Goal: Contribute content

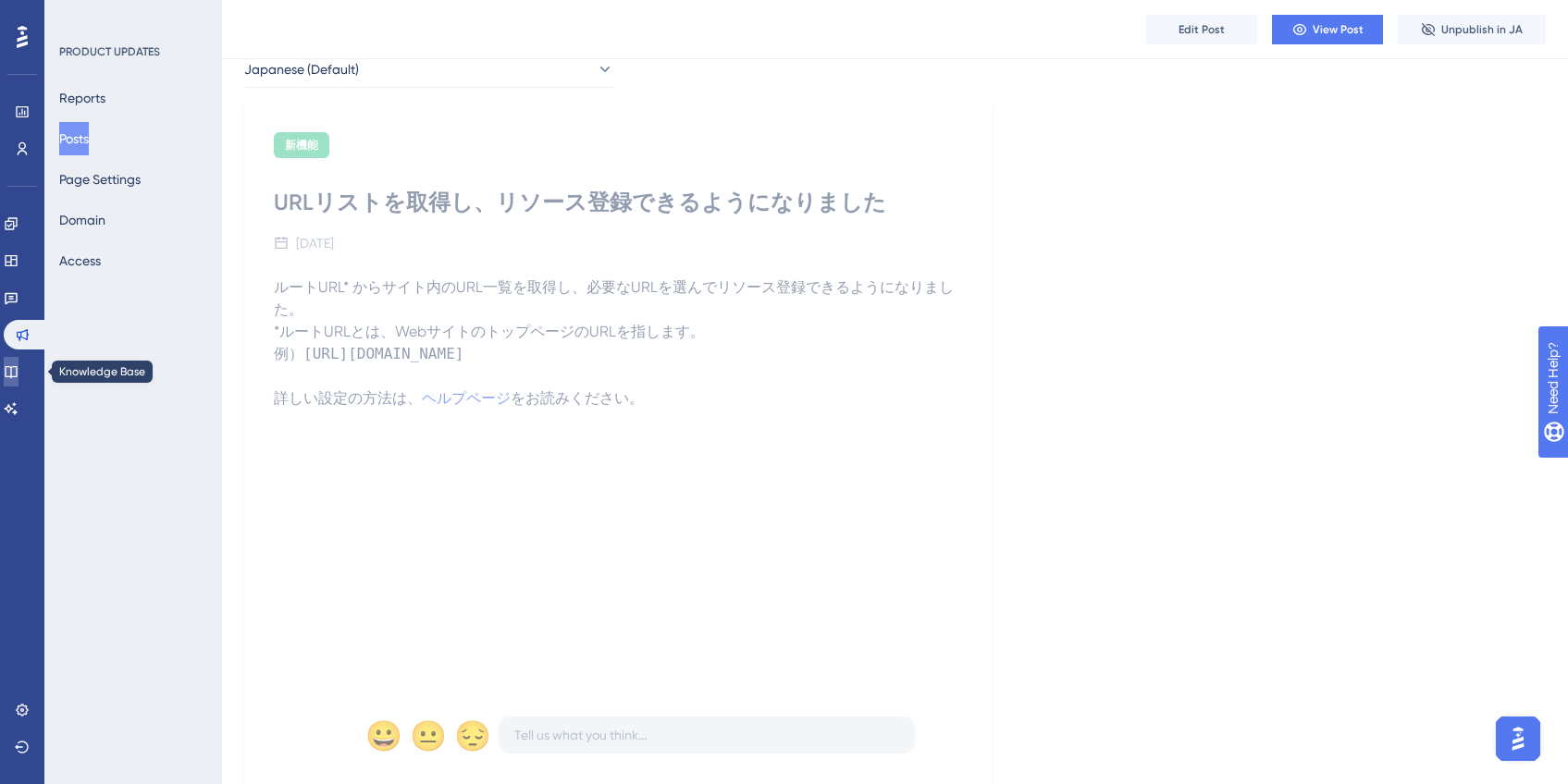
click at [18, 366] on link at bounding box center [11, 371] width 15 height 30
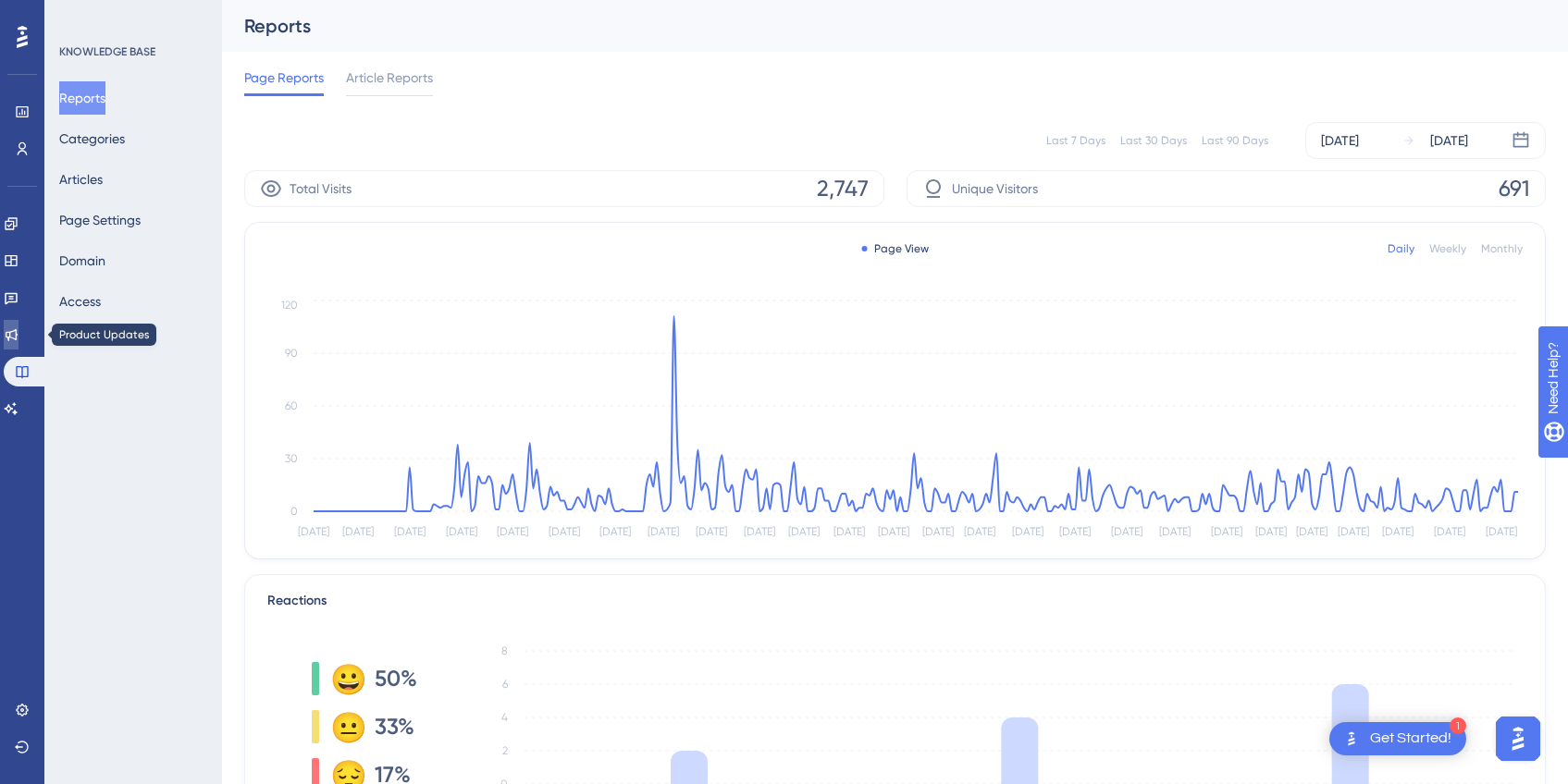
click at [18, 335] on icon at bounding box center [11, 334] width 15 height 15
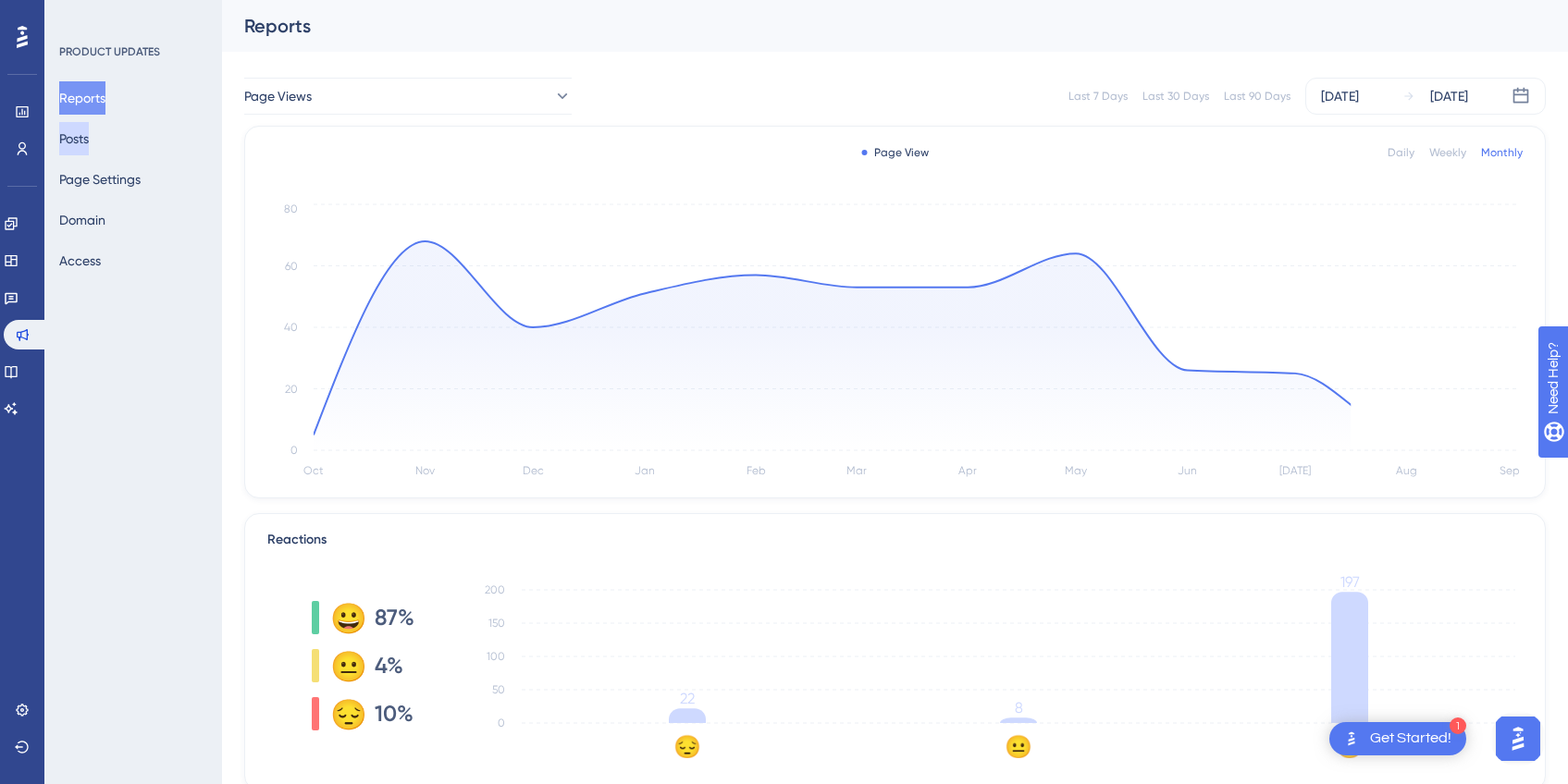
click at [89, 144] on button "Posts" at bounding box center [74, 139] width 30 height 33
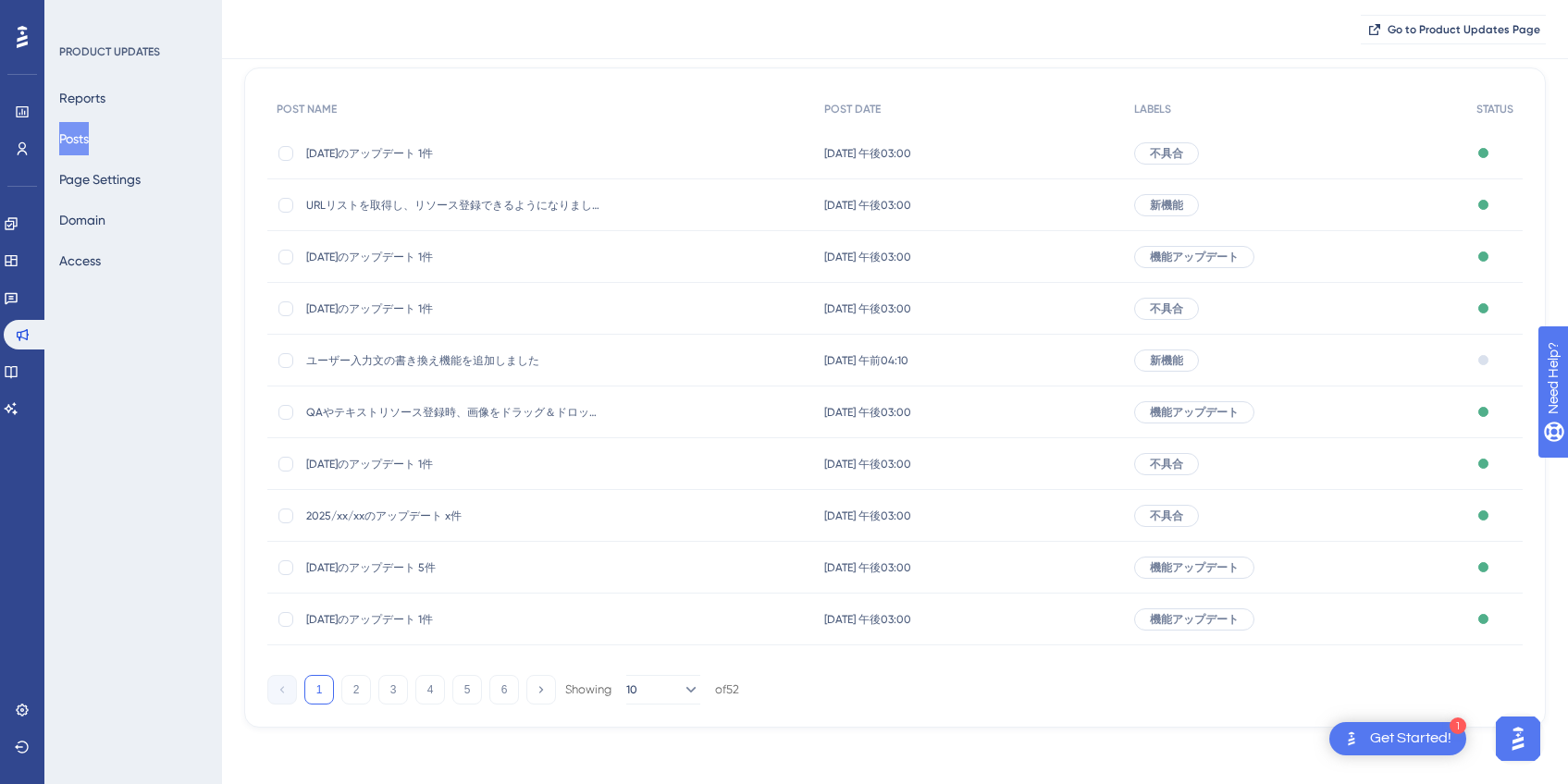
scroll to position [157, 0]
click at [359, 694] on button "2" at bounding box center [356, 687] width 30 height 30
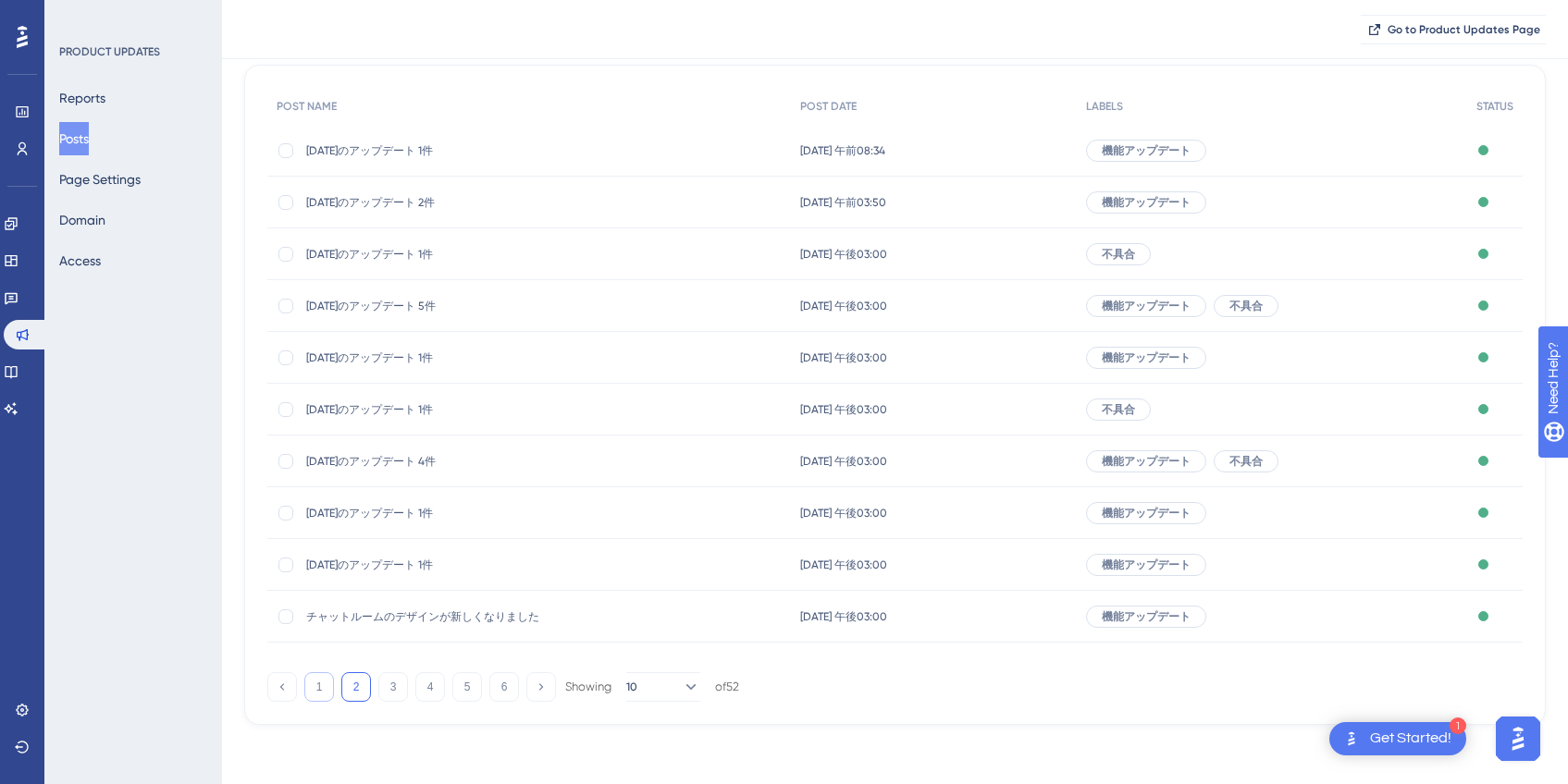
click at [312, 689] on button "1" at bounding box center [319, 687] width 30 height 30
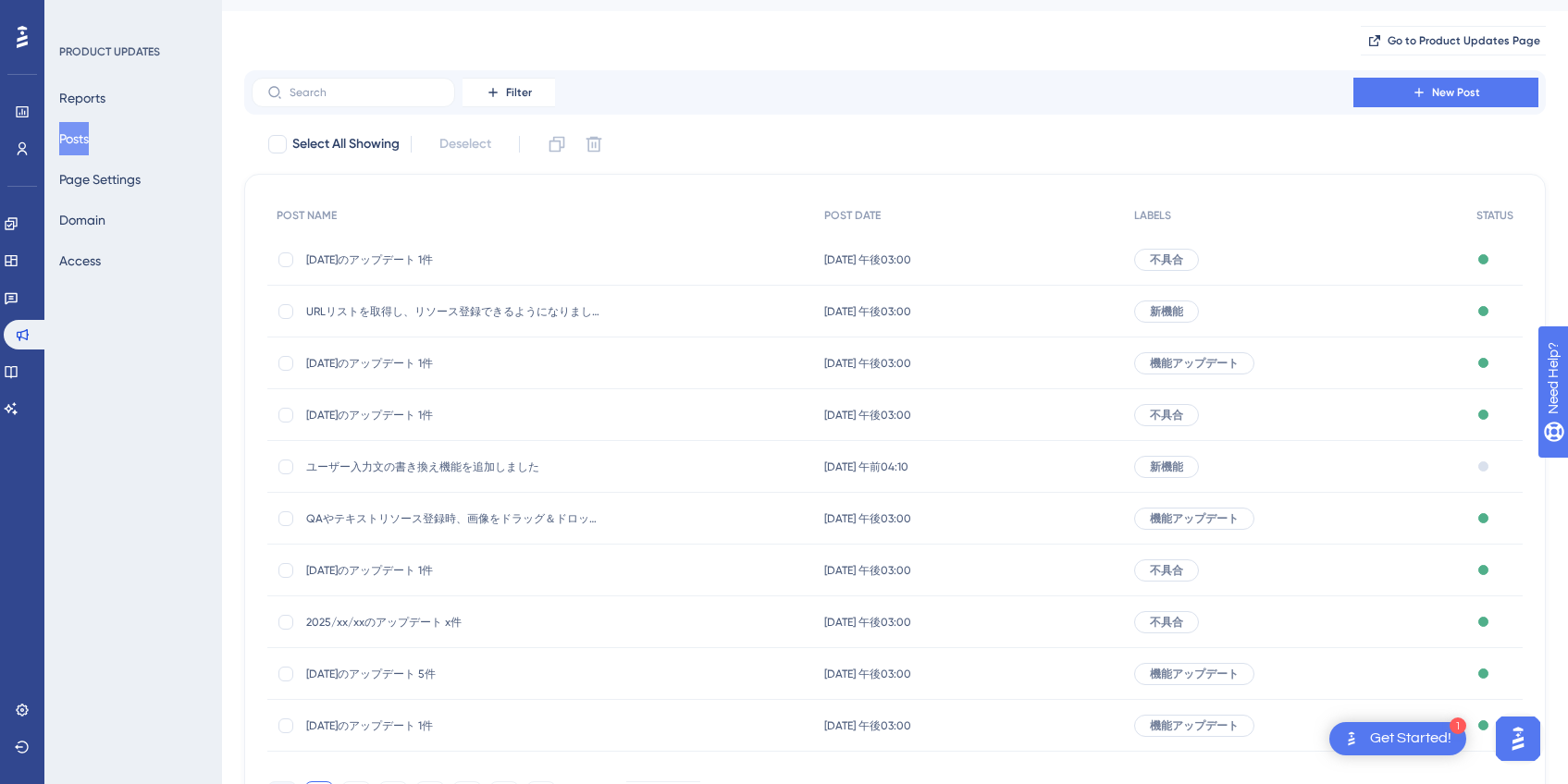
scroll to position [0, 0]
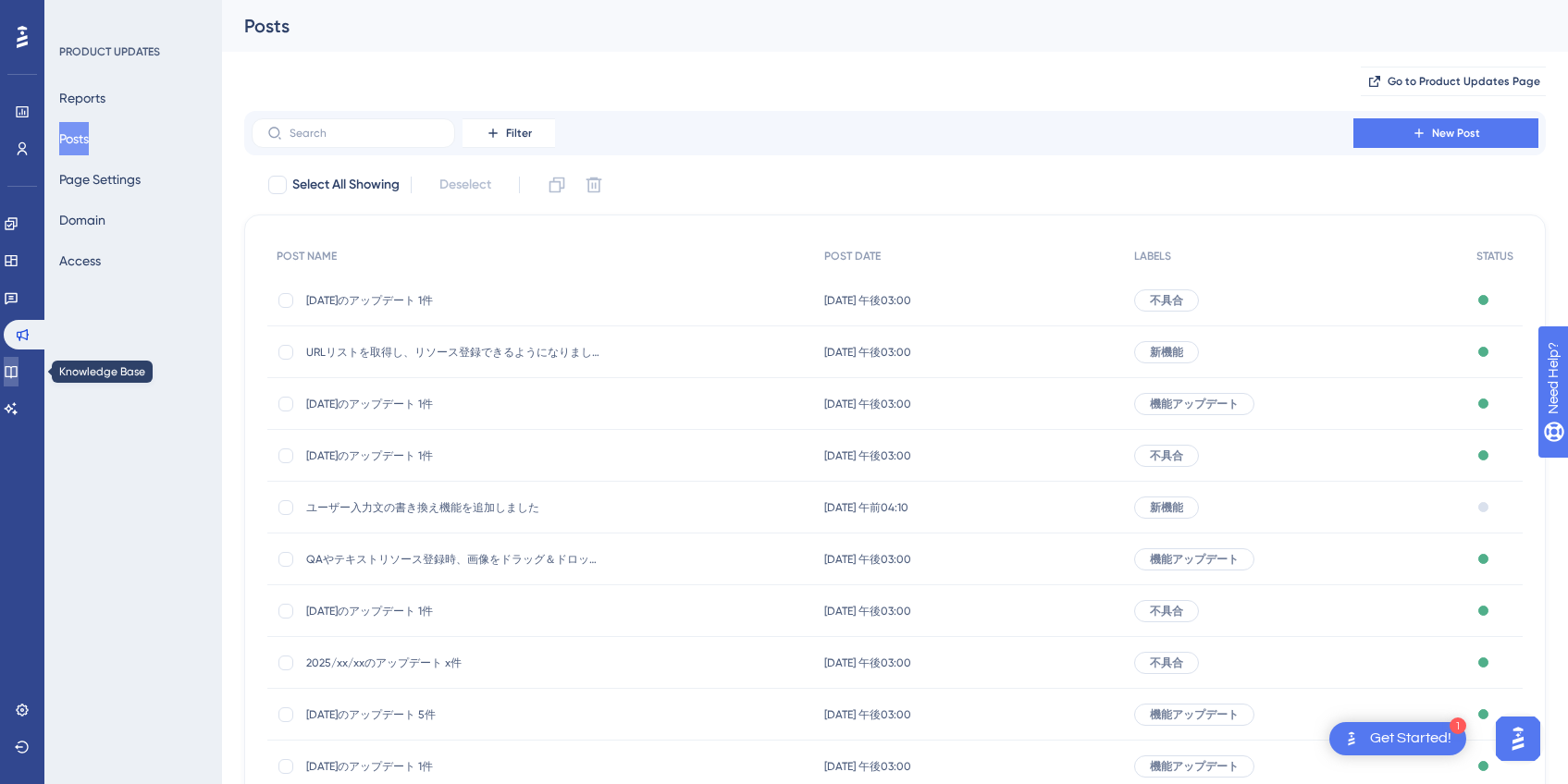
click at [11, 375] on link at bounding box center [11, 371] width 15 height 30
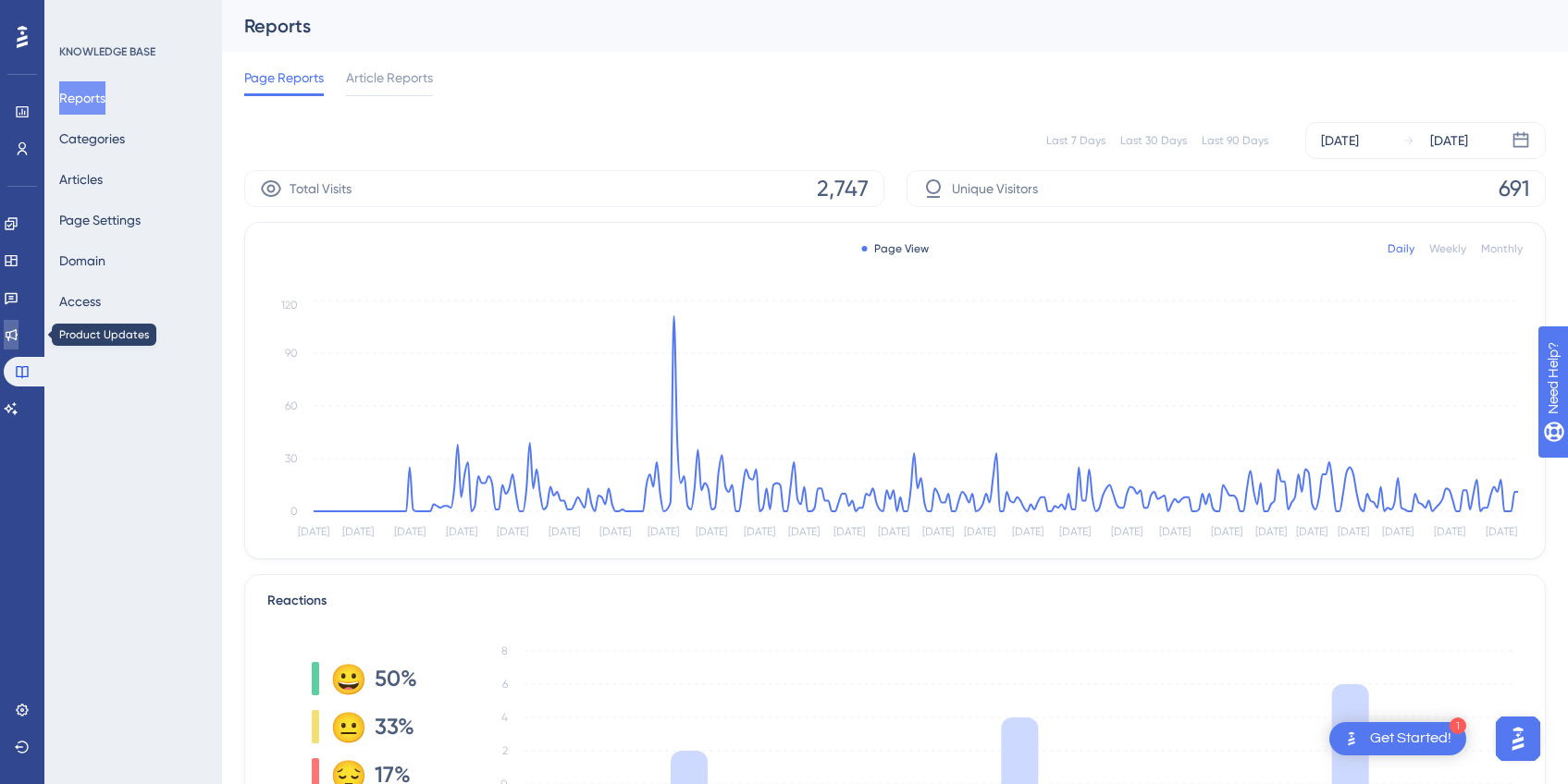
click at [18, 326] on link at bounding box center [11, 334] width 15 height 30
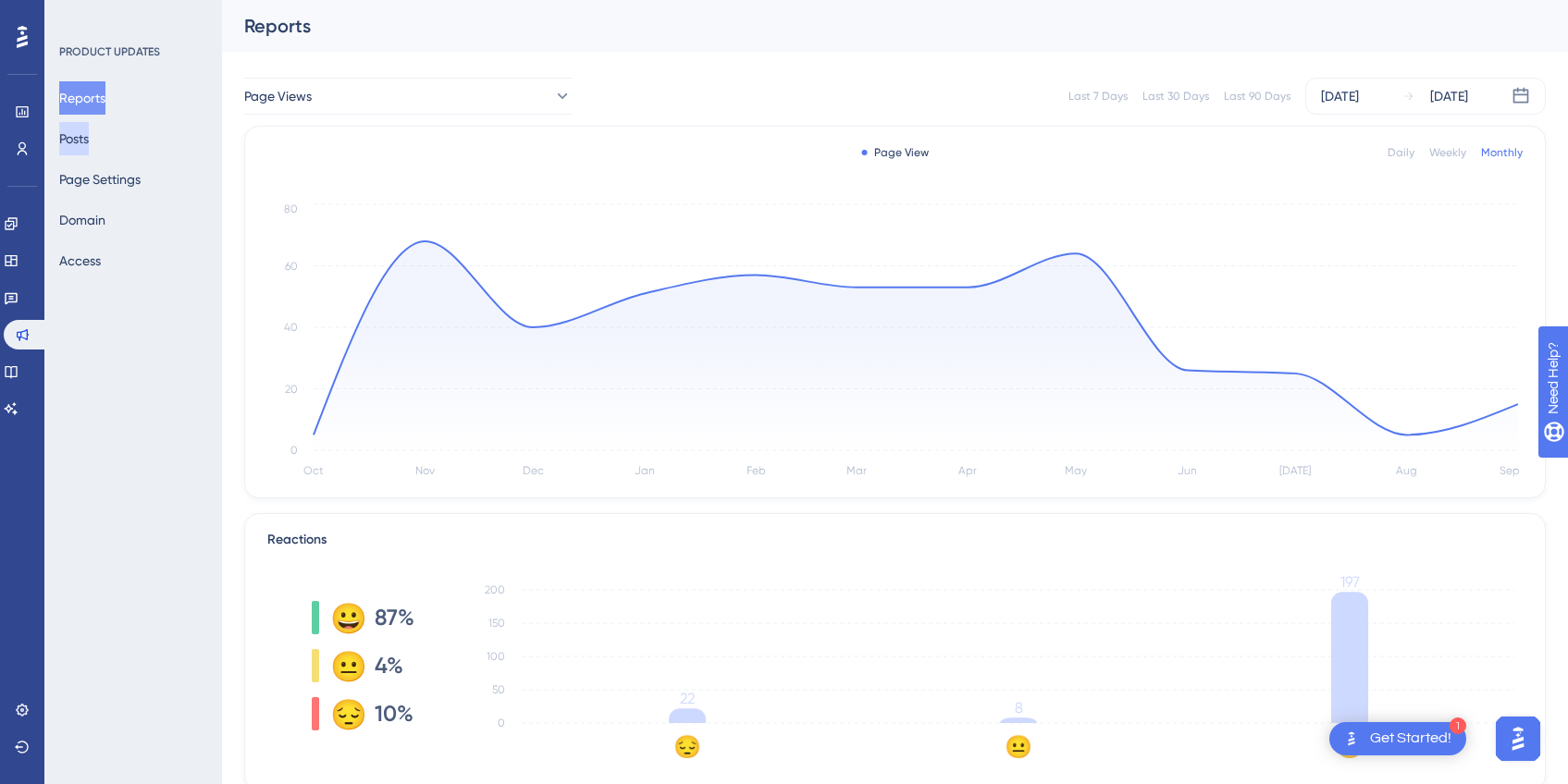
click at [84, 142] on button "Posts" at bounding box center [74, 139] width 30 height 33
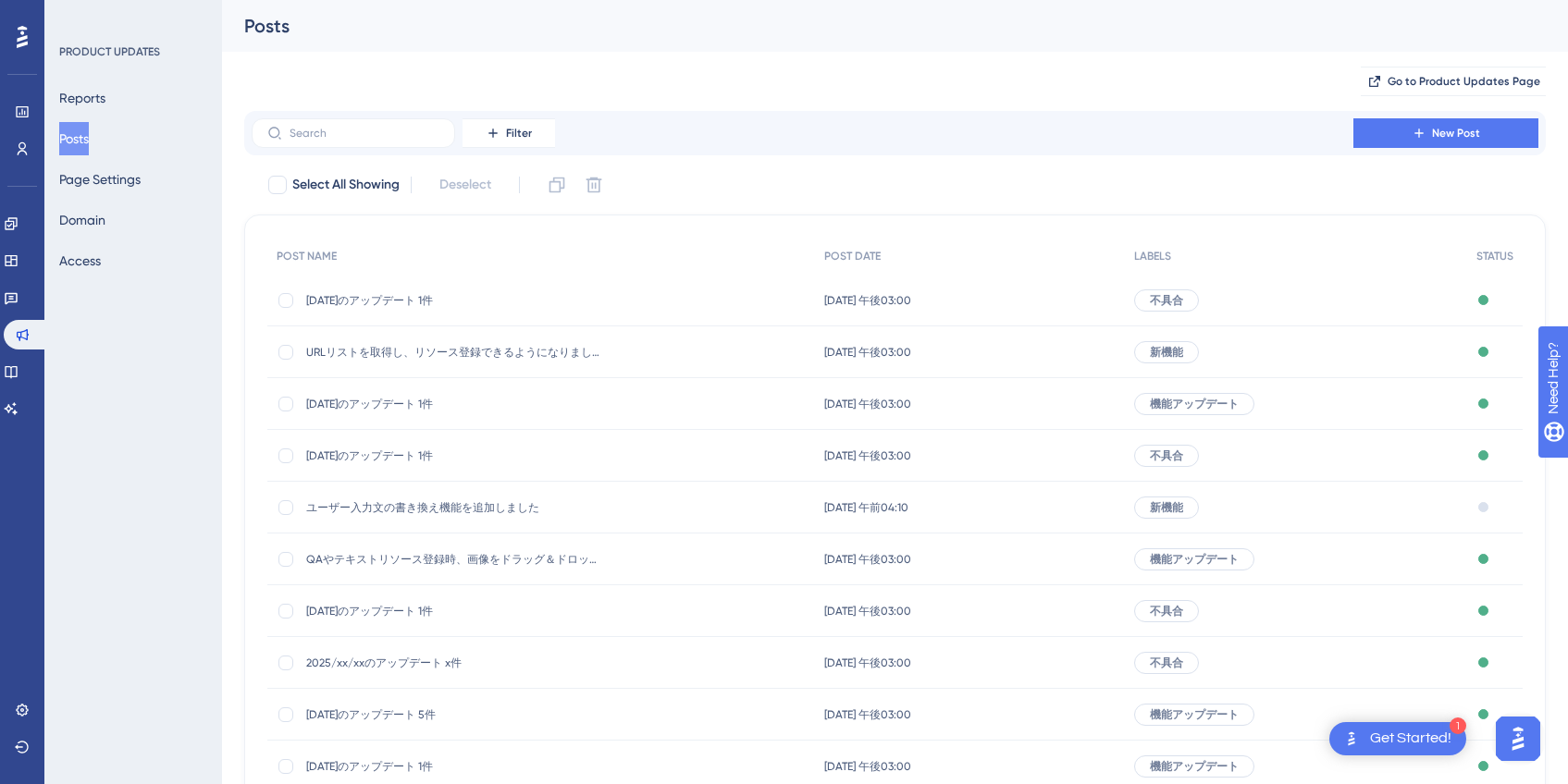
click at [458, 655] on span "2025/xx/xxのアップデート x件" at bounding box center [454, 662] width 296 height 15
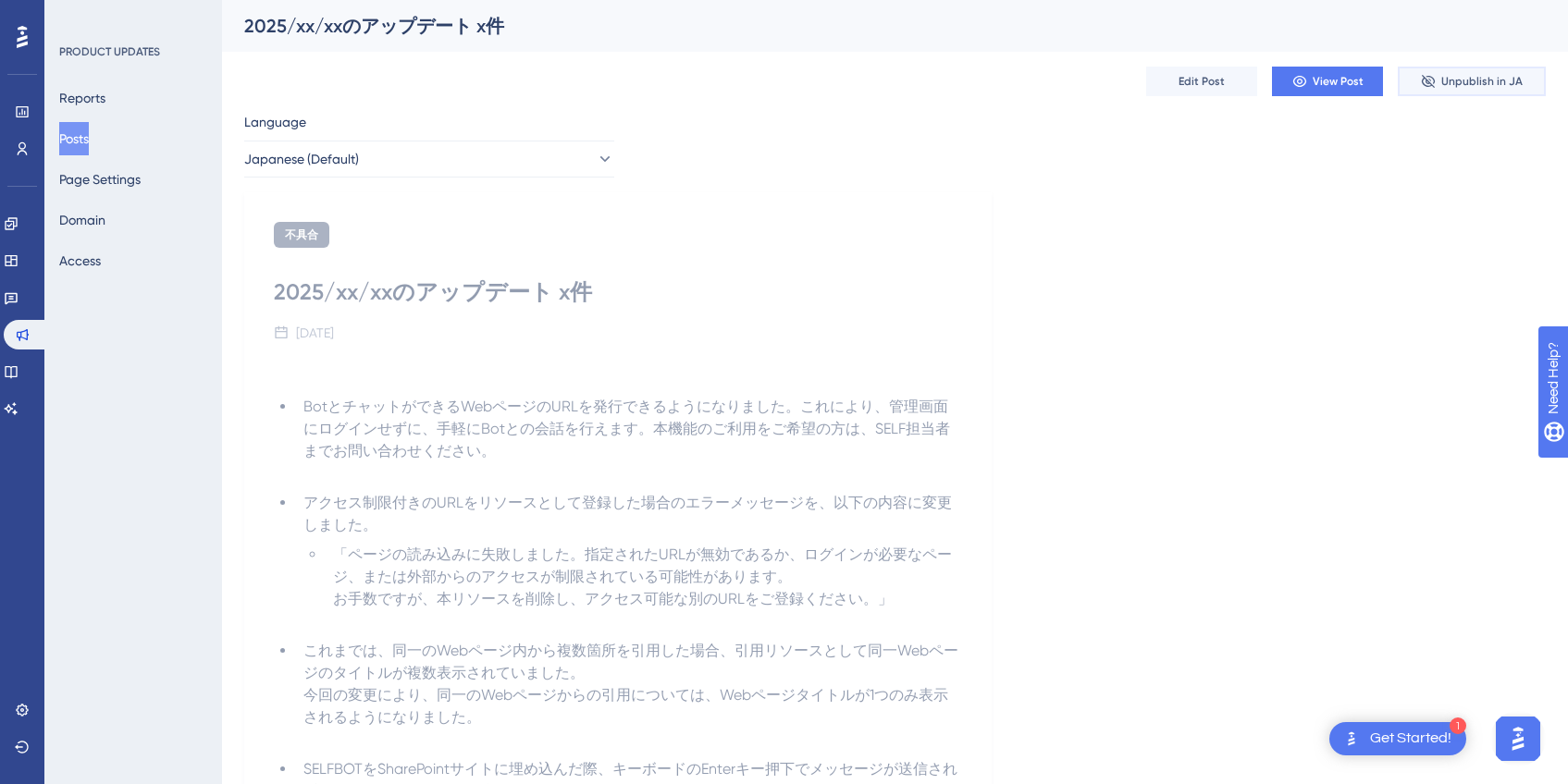
click at [1471, 78] on span "Unpublish in JA" at bounding box center [1482, 80] width 81 height 15
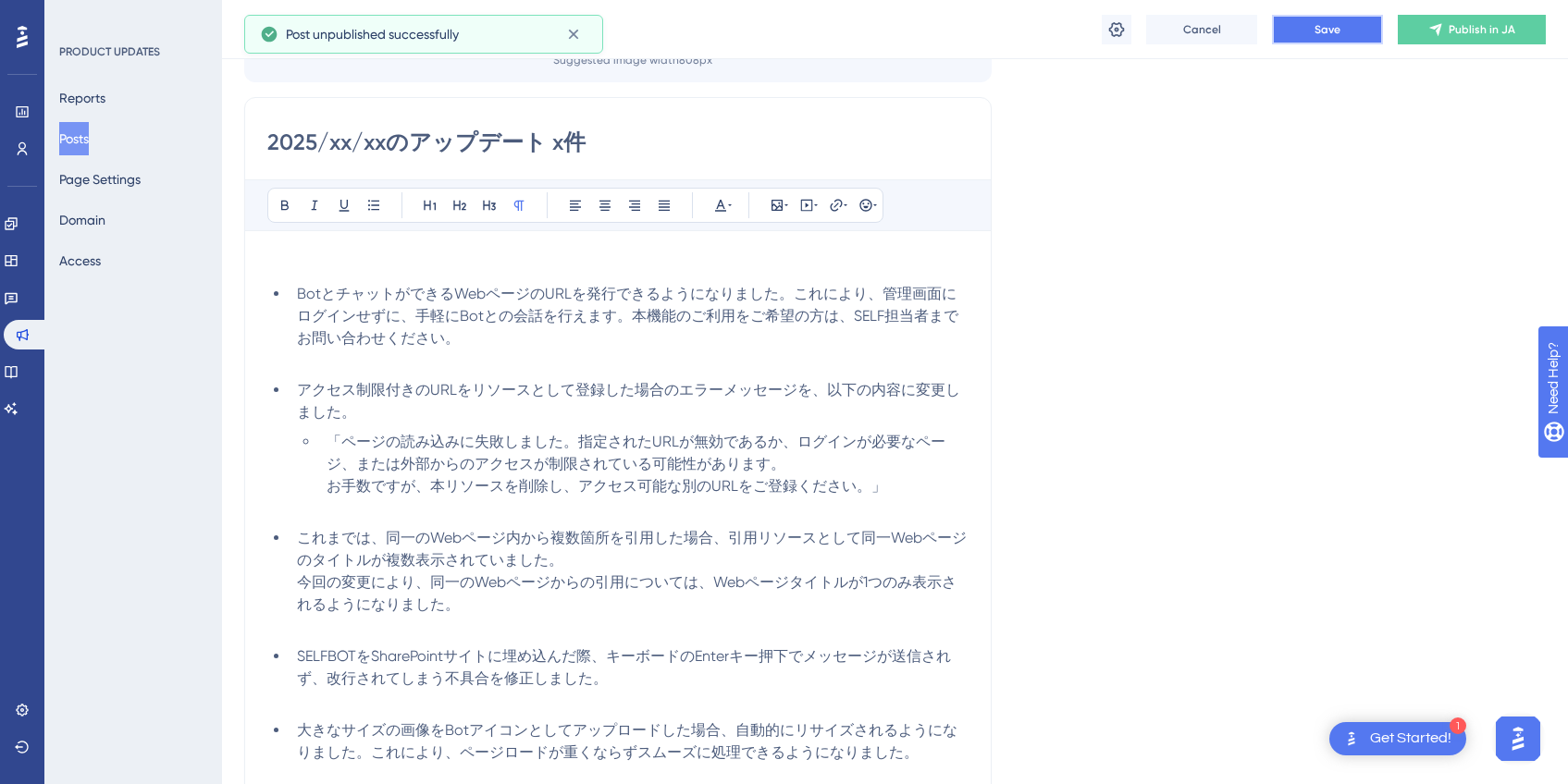
click at [1340, 34] on button "Save" at bounding box center [1328, 29] width 111 height 30
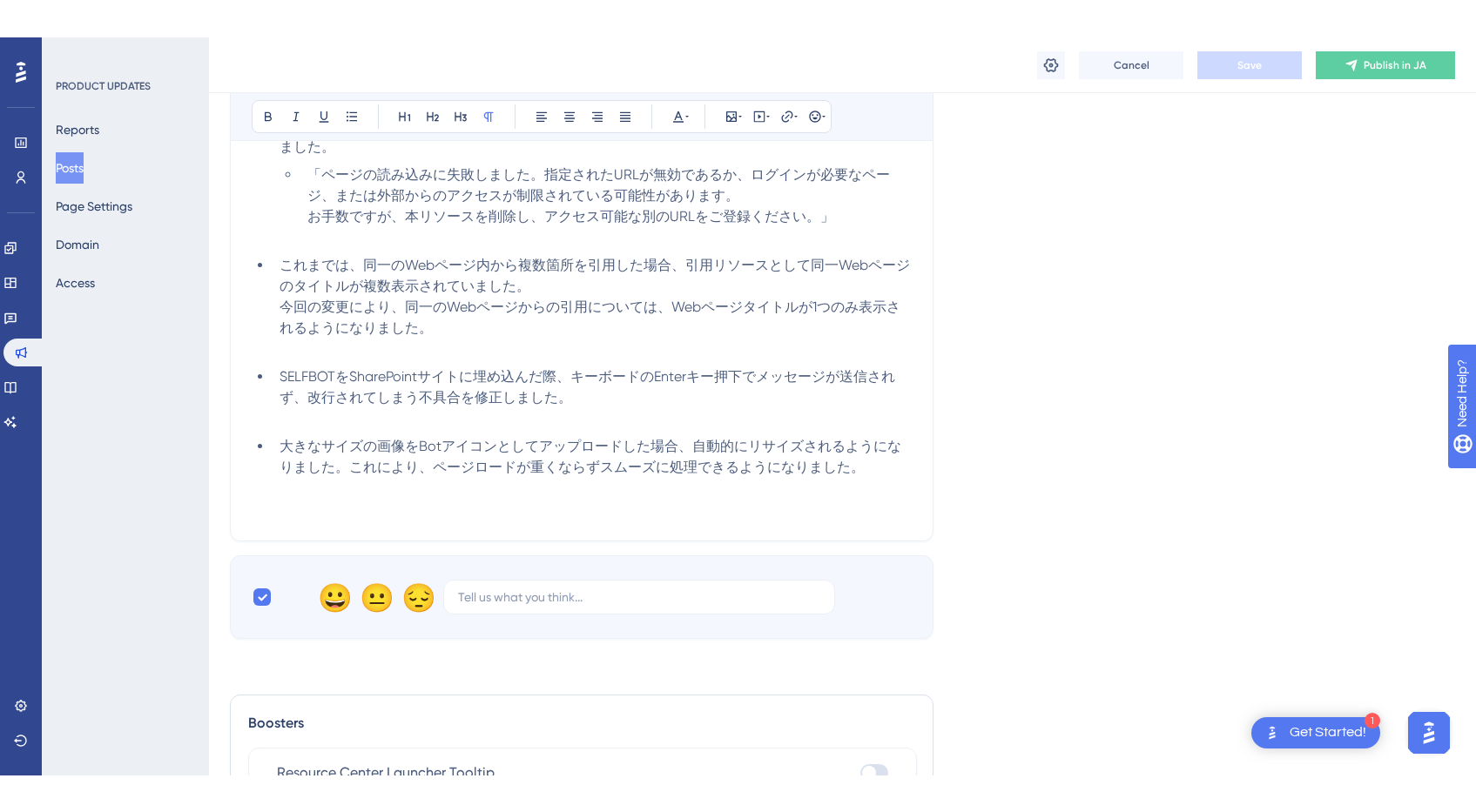
scroll to position [463, 0]
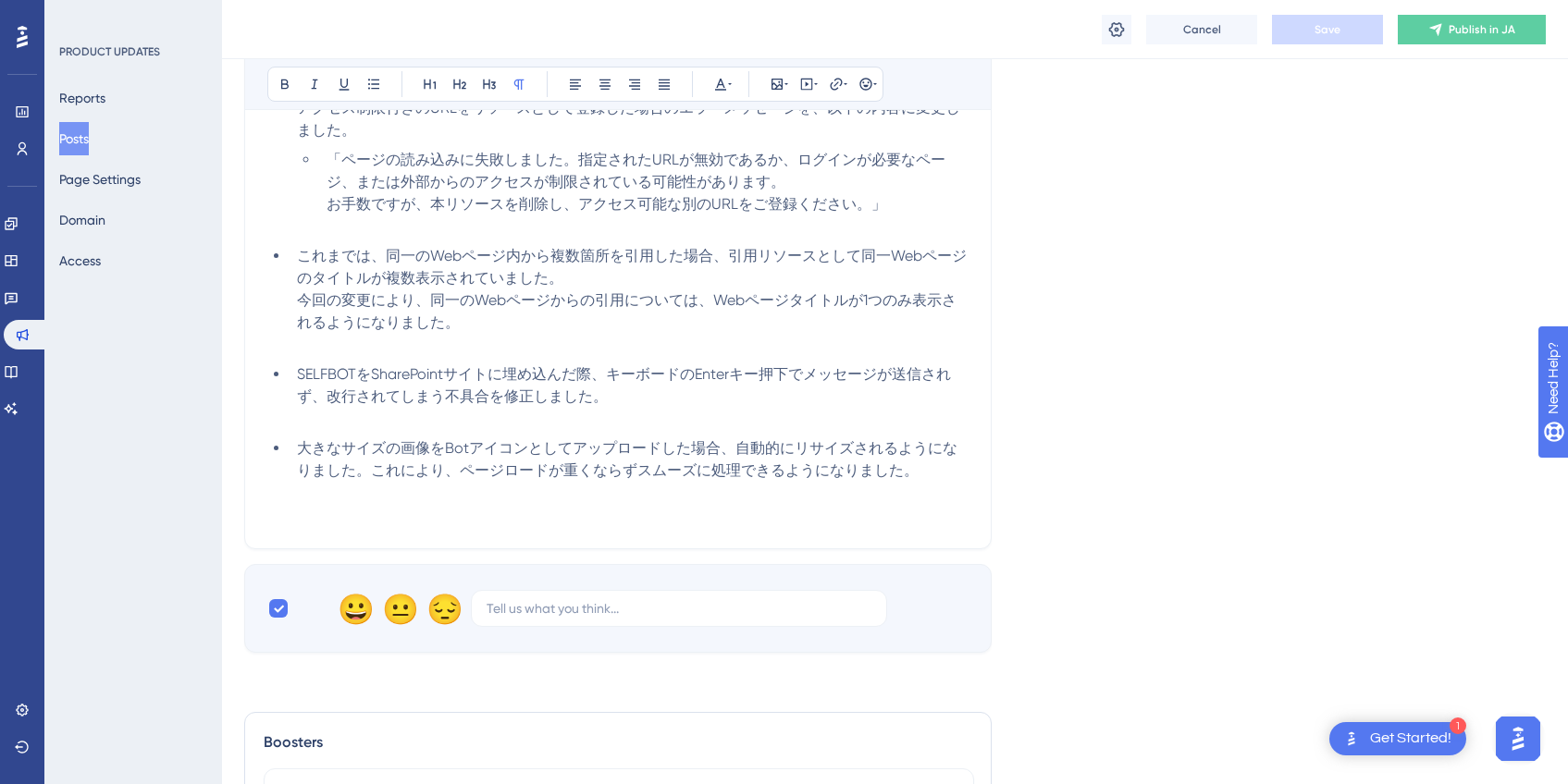
click at [938, 469] on li "大きなサイズの画像をBotアイコンとしてアップロードした場合、自動的にリサイズされるようになりました。これにより、ページロードが重くならずスムーズに処理できる…" at bounding box center [629, 470] width 679 height 67
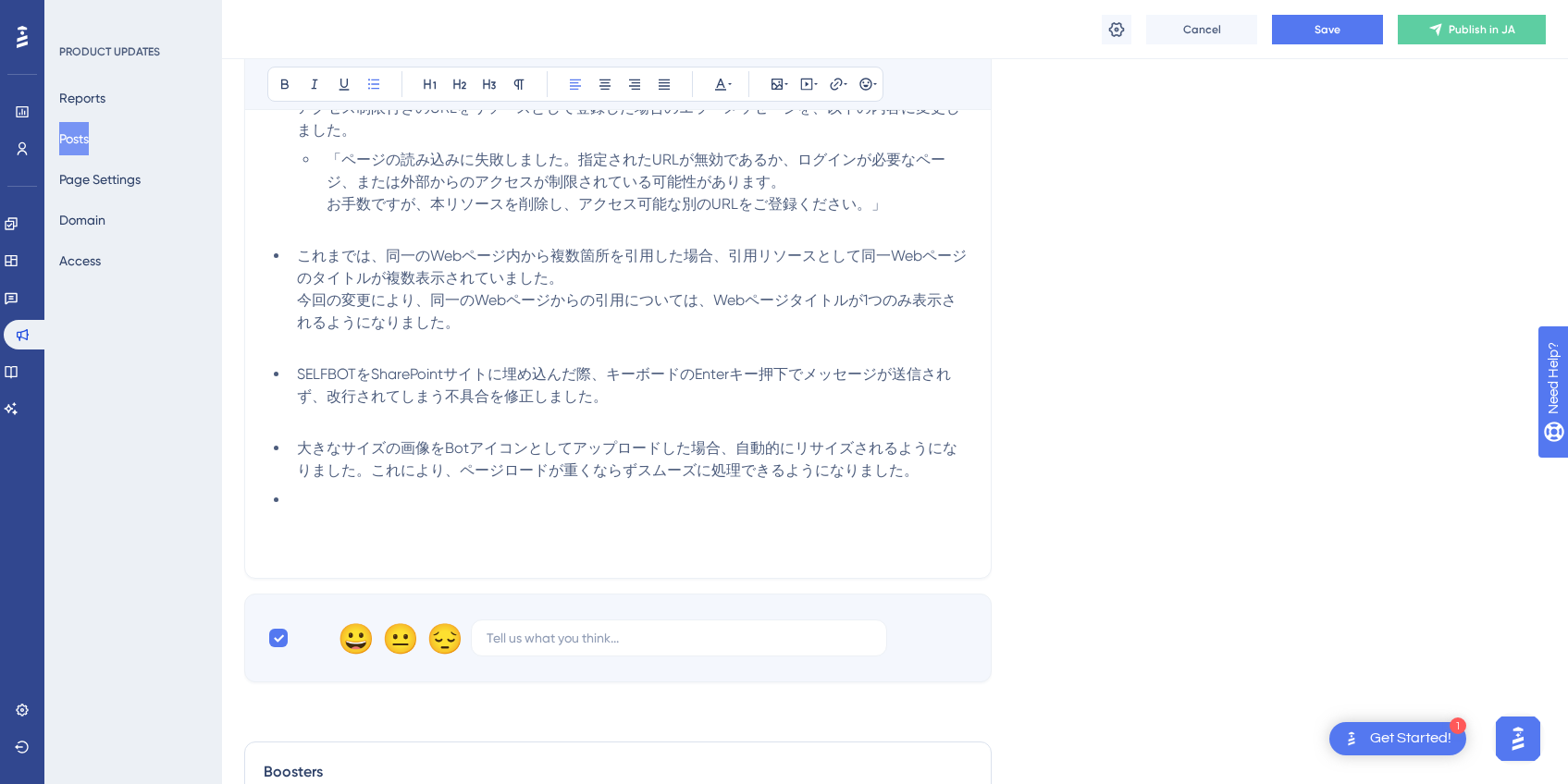
click at [951, 480] on li "大きなサイズの画像をBotアイコンとしてアップロードした場合、自動的にリサイズされるようになりました。これにより、ページロードが重くならずスムーズに処理できる…" at bounding box center [629, 459] width 679 height 45
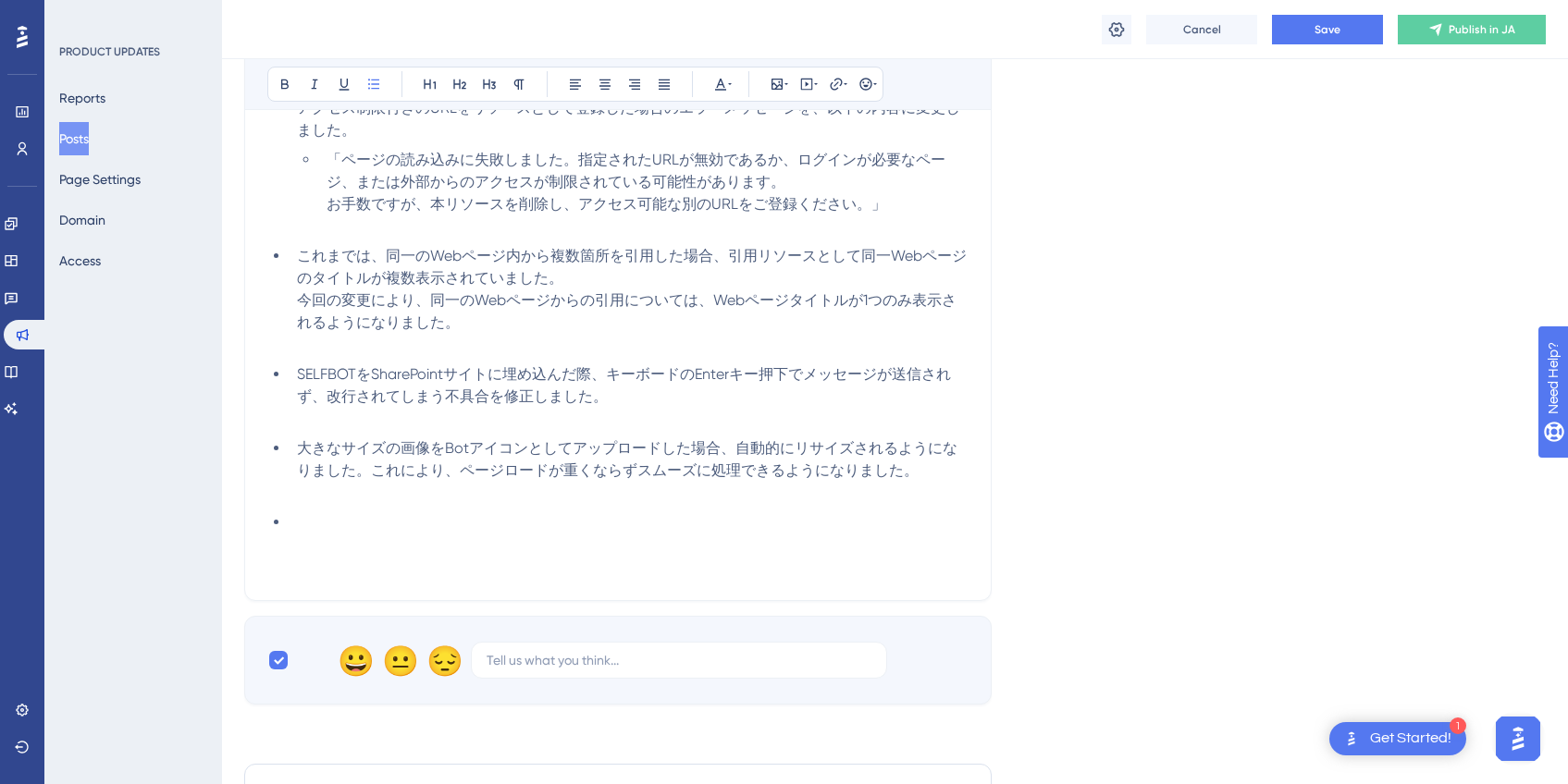
click at [520, 529] on li at bounding box center [629, 534] width 679 height 45
click at [1321, 31] on span "Save" at bounding box center [1328, 29] width 26 height 15
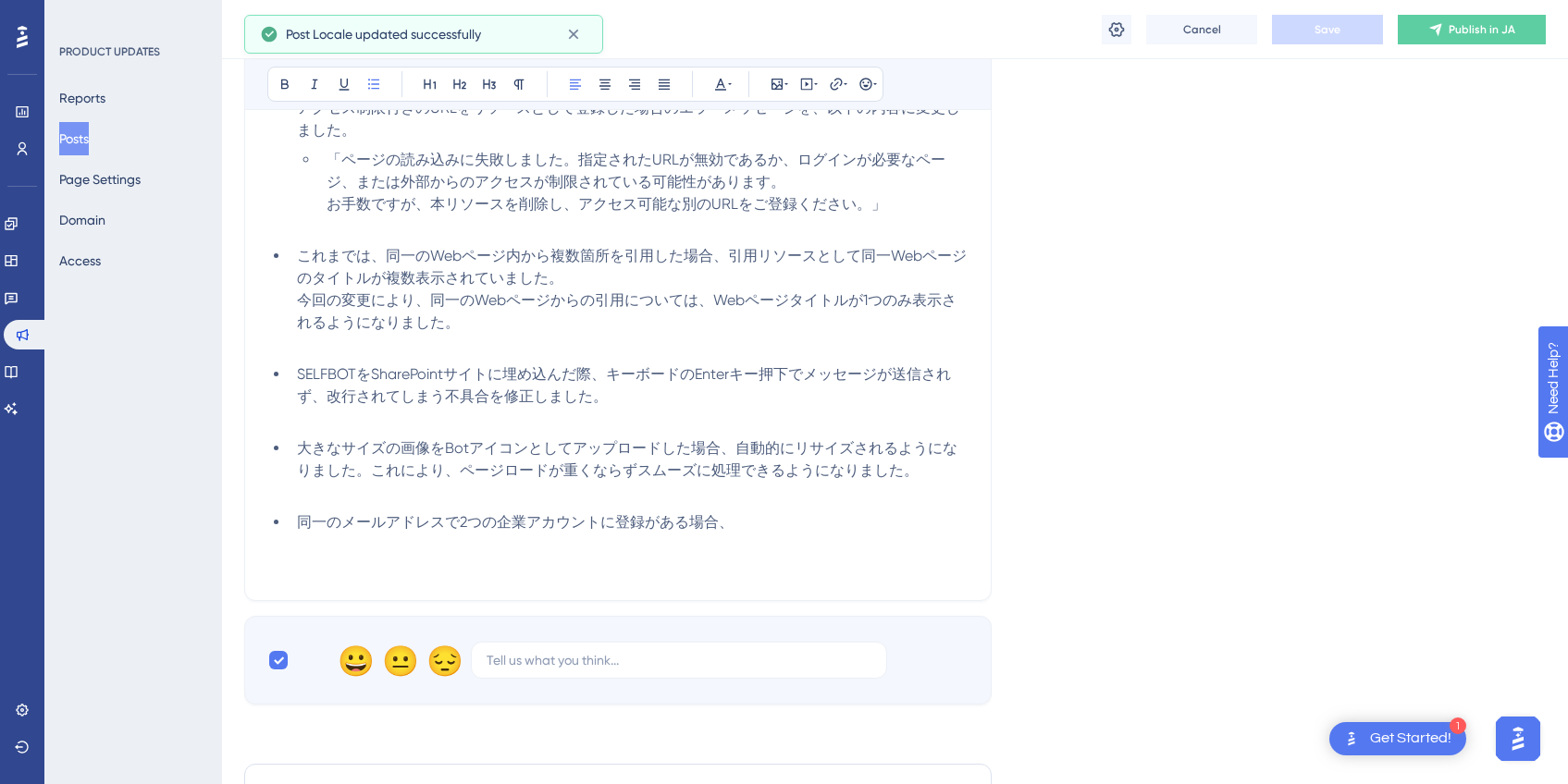
click at [856, 531] on li "同一のメールアドレスで2つの企業アカウントに登録がある場合、" at bounding box center [629, 534] width 679 height 45
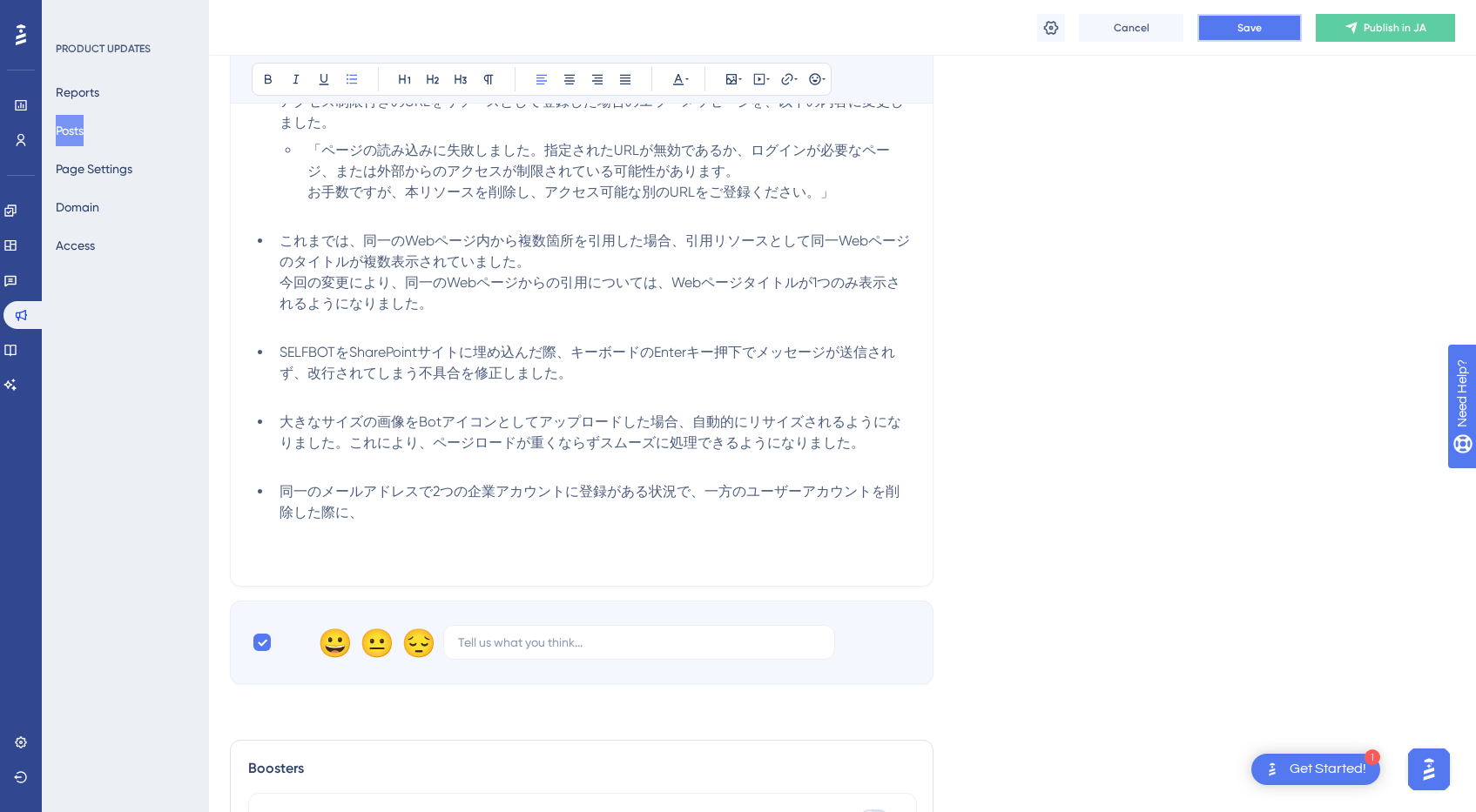
click at [1255, 30] on span "Save" at bounding box center [1250, 27] width 25 height 14
click at [881, 527] on li "同一のメールアドレスで2つの企業アカウントに登録がある状況で、一方のユーザーアカウントを削除した際に、" at bounding box center [592, 513] width 639 height 63
click at [848, 524] on li "同一のメールアドレスで2つの企業アカウントに登録がある状況で、一方のユーザーアカウントを削除した際に、" at bounding box center [592, 513] width 639 height 63
click at [808, 510] on li "同一のメールアドレスで2つの企業アカウントに登録がある状況で、一方のユーザーアカウントを削除した際に、" at bounding box center [592, 513] width 639 height 63
click at [1254, 14] on button "Save" at bounding box center [1250, 27] width 104 height 28
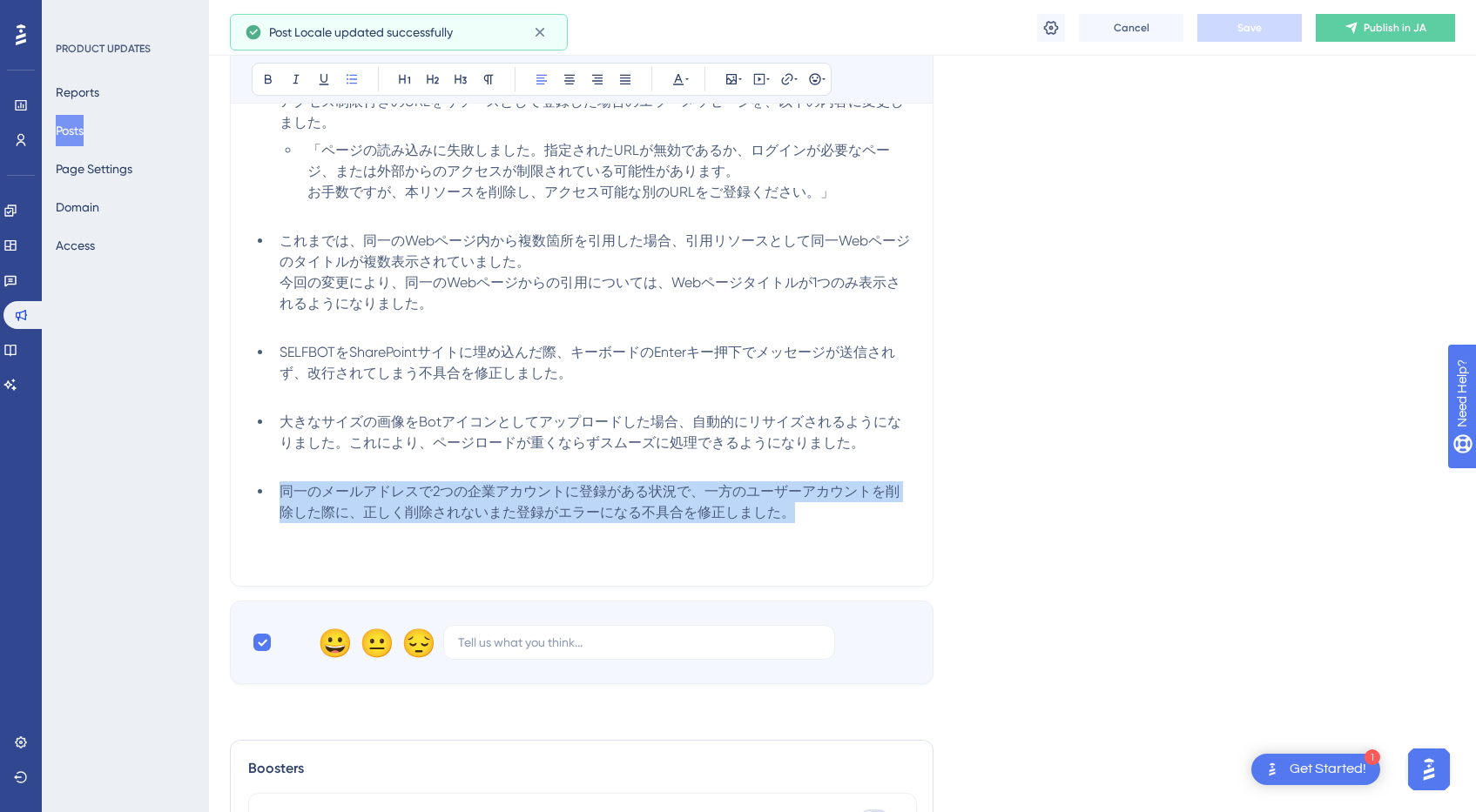
drag, startPoint x: 795, startPoint y: 521, endPoint x: 278, endPoint y: 487, distance: 518.1
click at [278, 487] on li "同一のメールアドレスで2つの企業アカウントに登録がある状況で、一方のユーザーアカウントを削除した際に、正しく削除されないまた登録がエラーになる不具合を修正しま…" at bounding box center [592, 513] width 639 height 63
copy span "同一のメールアドレスで2つの企業アカウントに登録がある状況で、一方のユーザーアカウントを削除した際に、正しく削除されないまた登録がエラーになる不具合を修正しま…"
click at [514, 502] on li "同一のメールアドレスで2つの企業アカウントに登録がある状況で、一方のユーザーアカウントを削除した際に、正しく削除されないまた登録がエラーになる不具合を修正しま…" at bounding box center [592, 513] width 639 height 63
drag, startPoint x: 778, startPoint y: 514, endPoint x: 282, endPoint y: 490, distance: 496.6
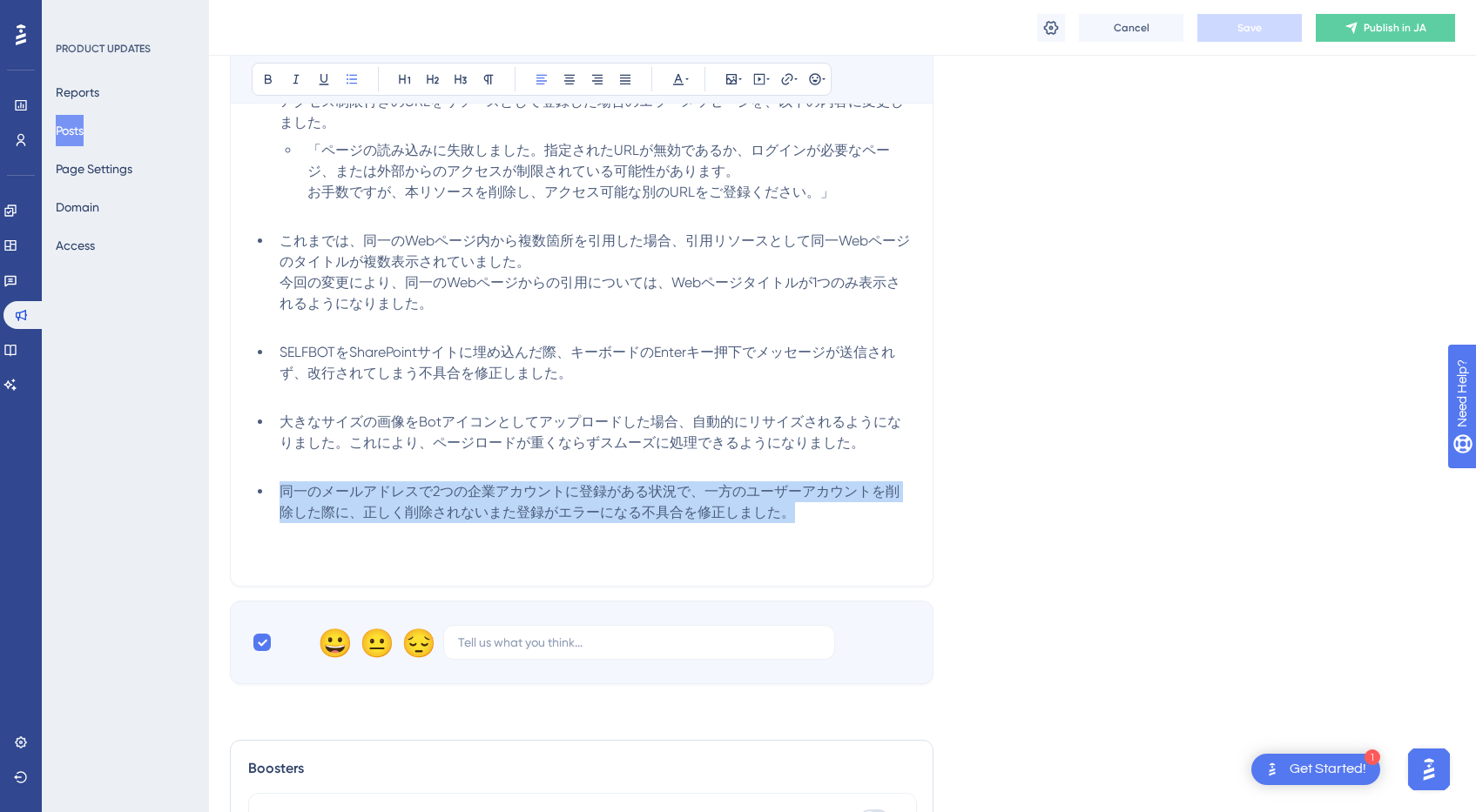
click at [280, 490] on span "同一のメールアドレスで2つの企業アカウントに登録がある状況で、一方のユーザーアカウントを削除した際に、正しく削除されないまた登録がエラーになる不具合を修正しま…" at bounding box center [589, 501] width 620 height 37
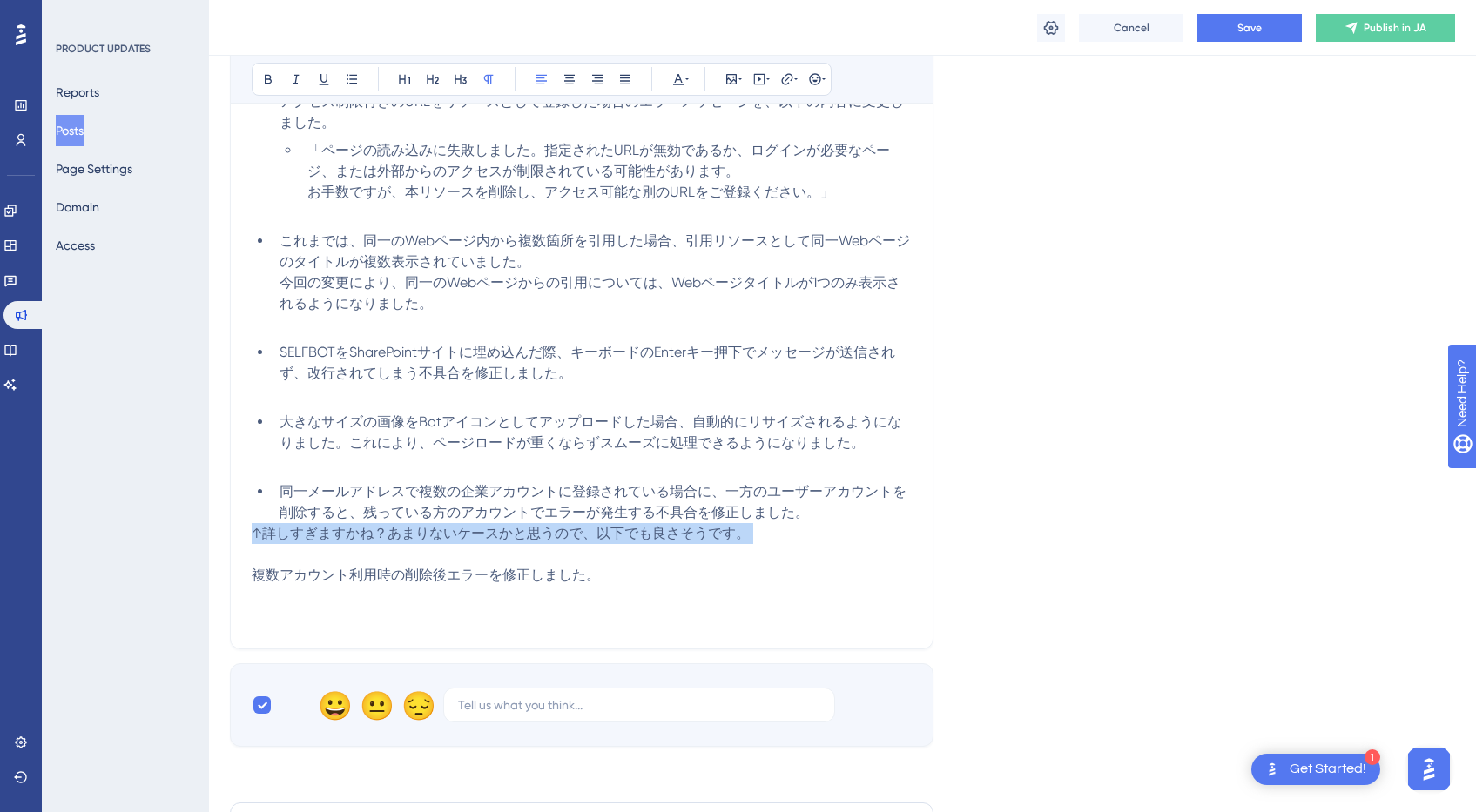
drag, startPoint x: 260, startPoint y: 550, endPoint x: 246, endPoint y: 531, distance: 23.6
click at [246, 531] on div "2025/xx/xxのアップデート x件 Bold Italic Underline Bullet Point Heading 1 Heading 2 Hea…" at bounding box center [581, 237] width 704 height 824
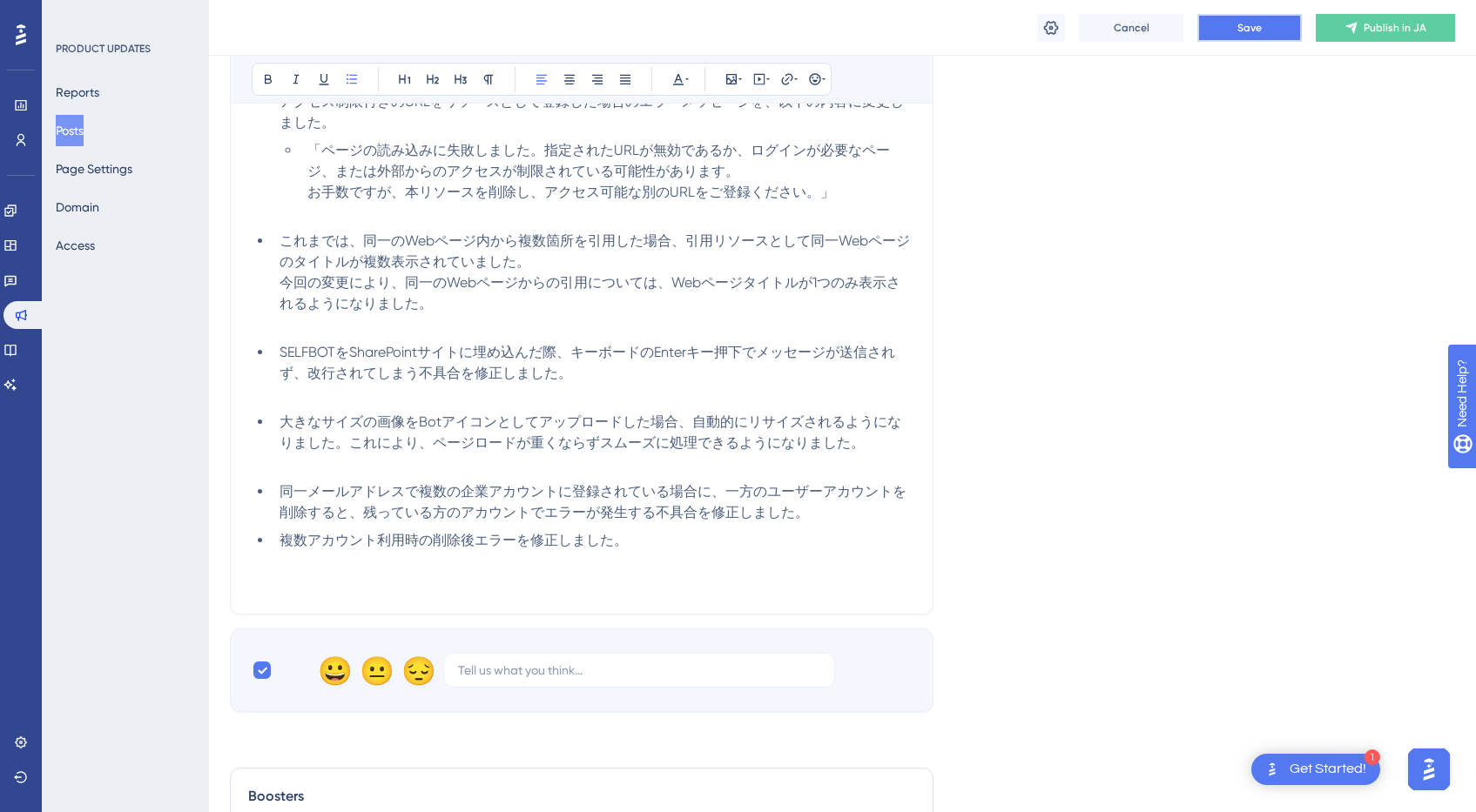
click at [1242, 27] on span "Save" at bounding box center [1250, 27] width 25 height 14
